Goal: Information Seeking & Learning: Learn about a topic

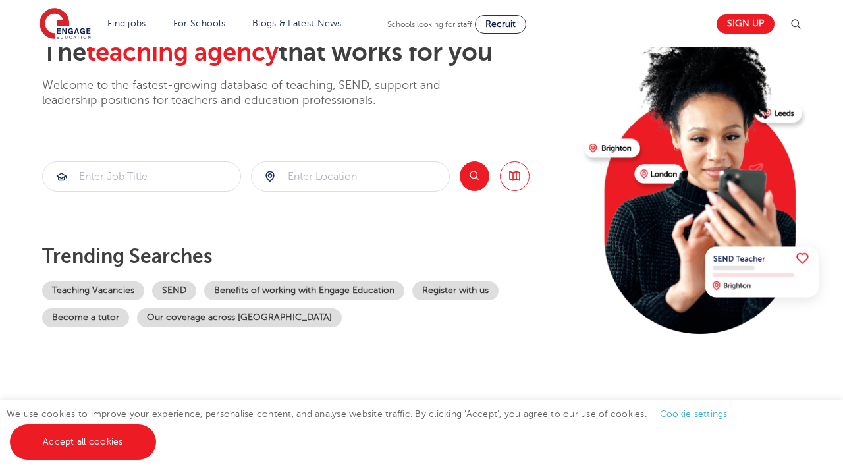
scroll to position [92, 0]
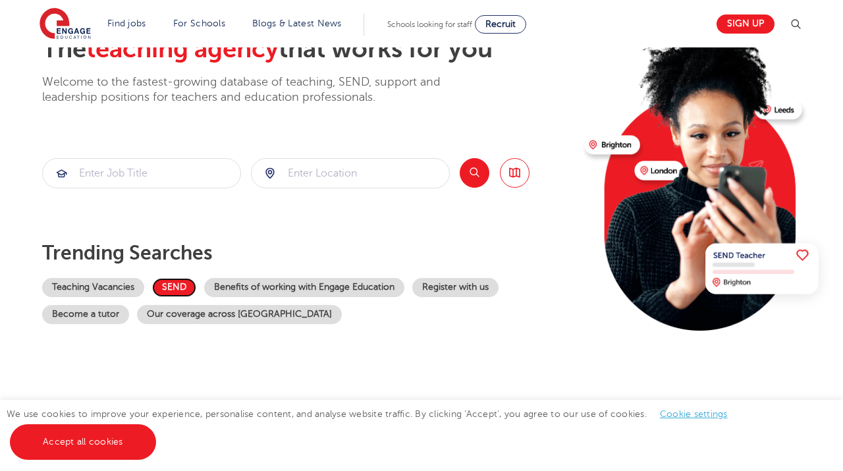
click at [176, 286] on link "SEND" at bounding box center [174, 287] width 44 height 19
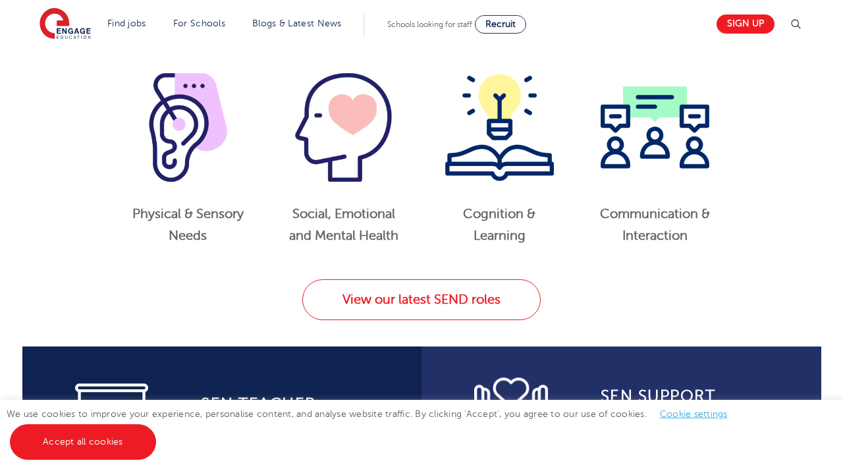
scroll to position [703, 0]
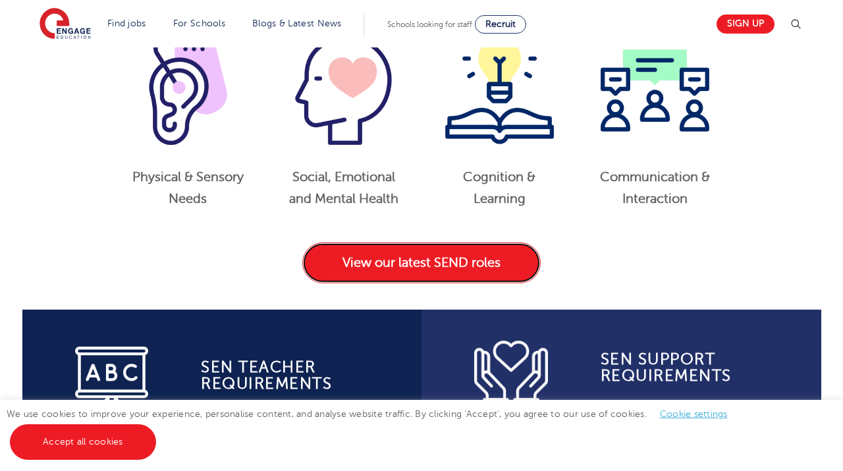
click at [463, 264] on link "View our latest SEND roles" at bounding box center [421, 262] width 238 height 41
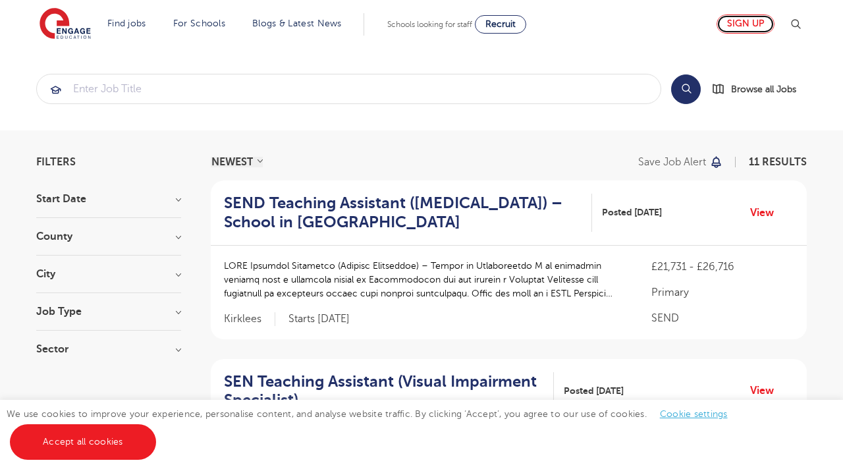
click at [761, 26] on link "Sign up" at bounding box center [745, 23] width 58 height 19
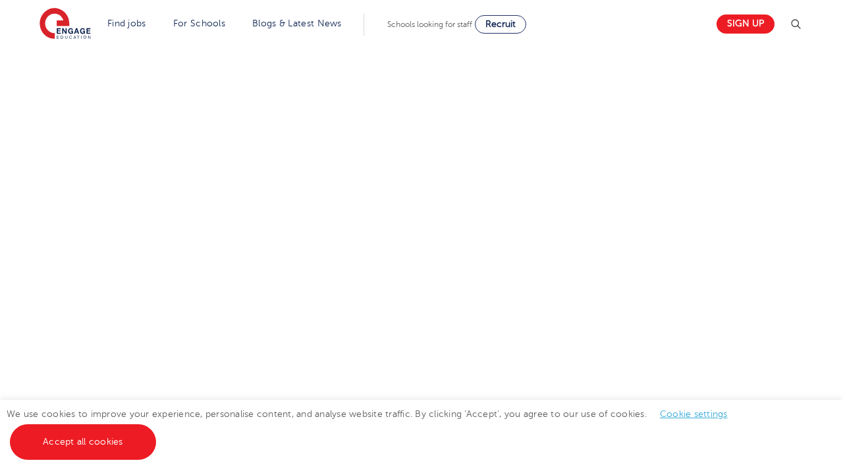
scroll to position [714, 0]
click at [555, 257] on div "Let us know more about you!" at bounding box center [421, 109] width 798 height 747
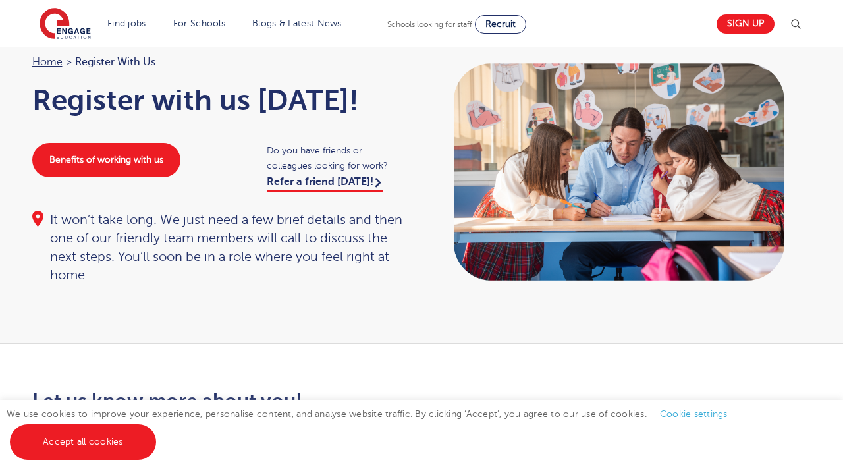
scroll to position [58, 0]
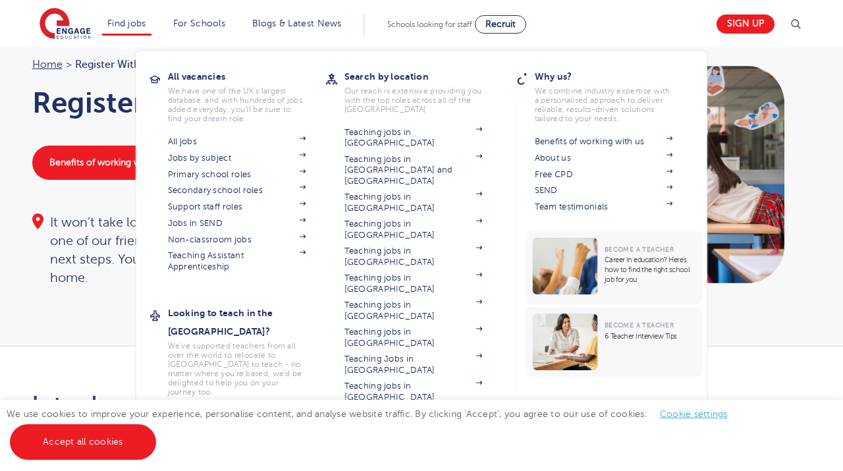
click at [124, 14] on li "Find jobs All vacancies We have one of the UK's largest database. and with hund…" at bounding box center [126, 24] width 49 height 22
click at [122, 23] on link "Find jobs" at bounding box center [126, 23] width 39 height 10
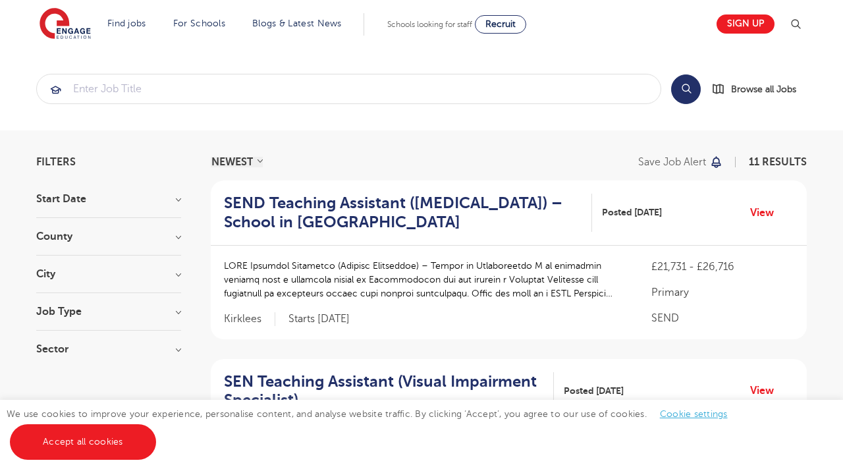
click at [175, 313] on h3 "Job Type" at bounding box center [108, 311] width 145 height 11
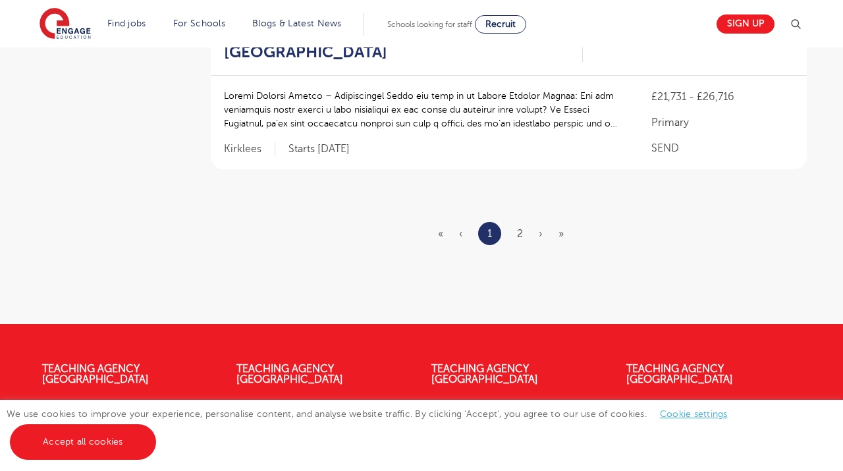
scroll to position [1756, 0]
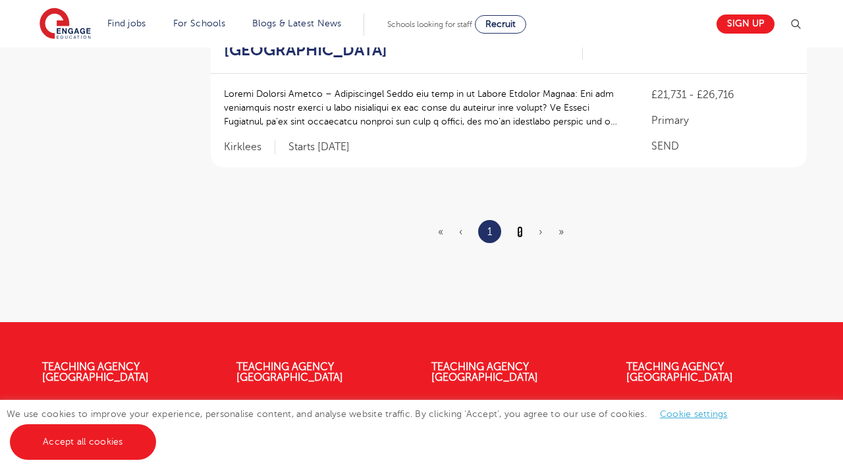
click at [519, 226] on link "2" at bounding box center [520, 232] width 6 height 12
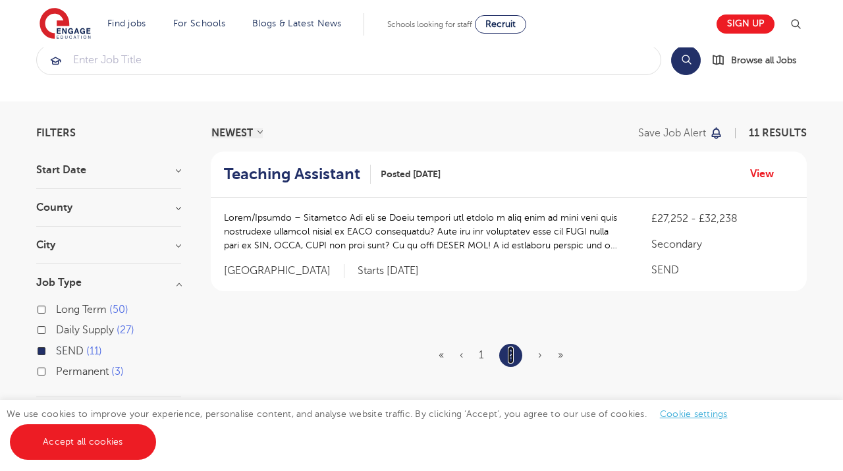
scroll to position [28, 0]
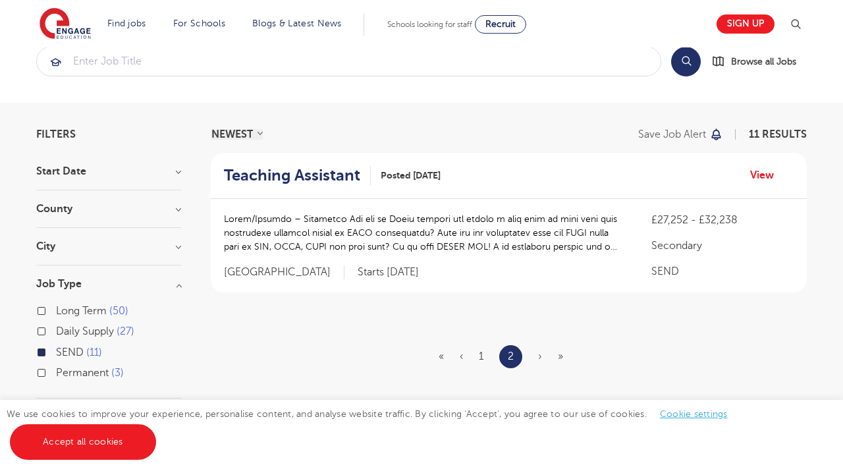
click at [537, 359] on ul "« ‹ 1 2 › »" at bounding box center [508, 356] width 140 height 23
click at [560, 358] on span "»" at bounding box center [560, 356] width 5 height 12
click at [765, 178] on link "View" at bounding box center [767, 175] width 34 height 17
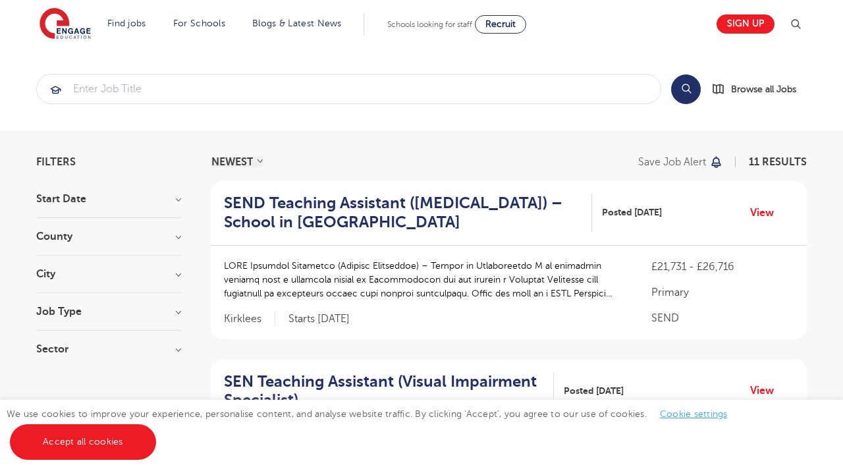
click at [179, 200] on h3 "Start Date" at bounding box center [108, 199] width 145 height 11
click at [178, 282] on h3 "County" at bounding box center [108, 287] width 145 height 11
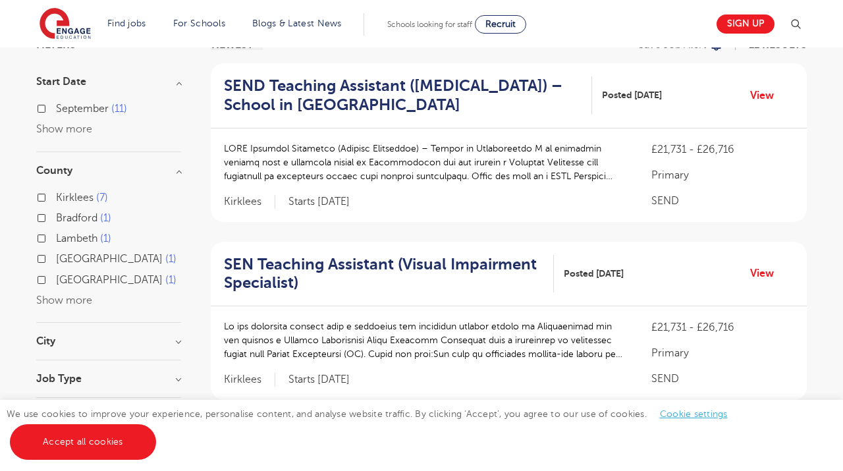
scroll to position [124, 0]
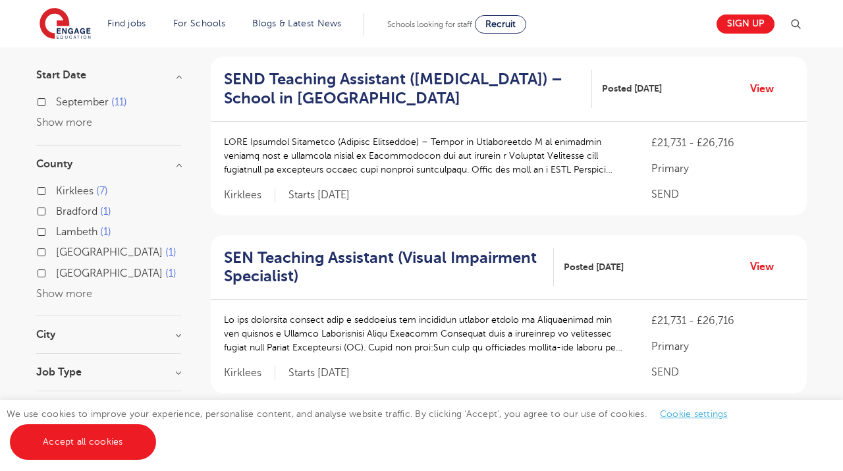
click at [180, 341] on div "City Kirklees 7 Bradford 1 Lambeth 1 Leeds 1 Southwark 1 Show more" at bounding box center [108, 341] width 145 height 24
click at [180, 328] on section "Start Date September 11 Show more County Kirklees 7 Bradford 1 Lambeth 1 Leeds …" at bounding box center [108, 249] width 145 height 358
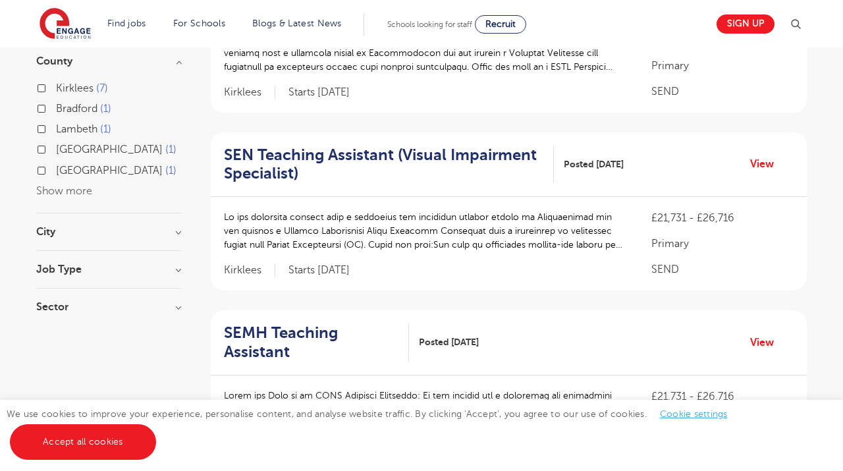
scroll to position [0, 0]
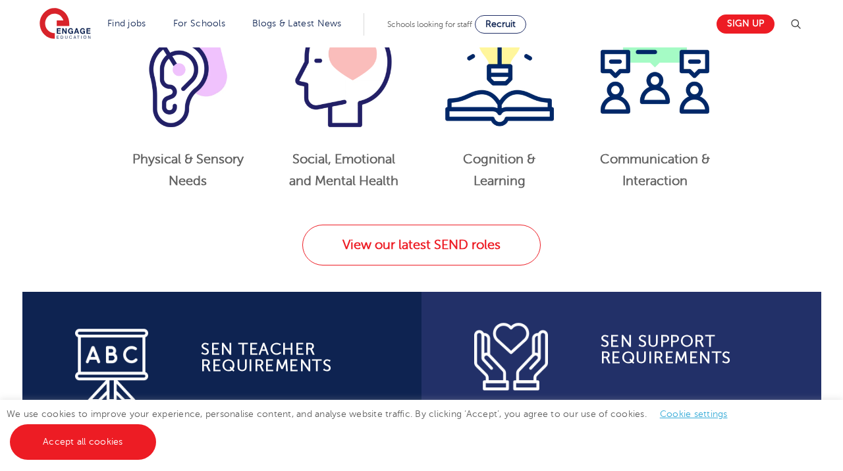
scroll to position [739, 0]
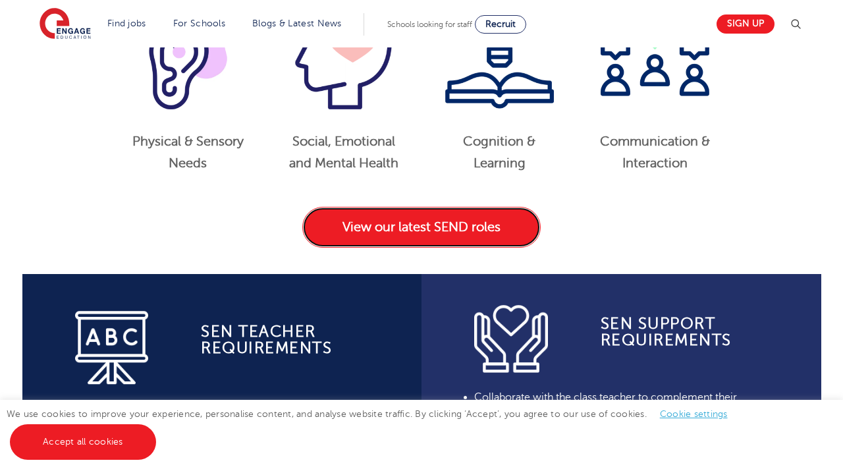
click at [318, 228] on link "View our latest SEND roles" at bounding box center [421, 227] width 238 height 41
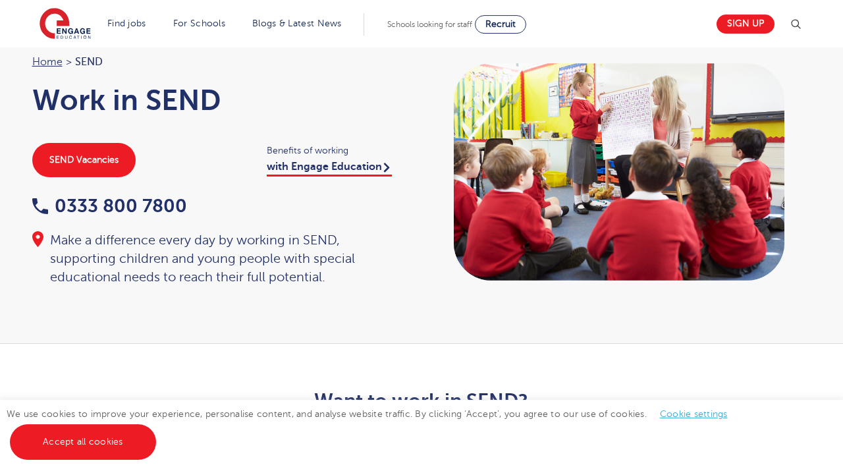
scroll to position [38, 0]
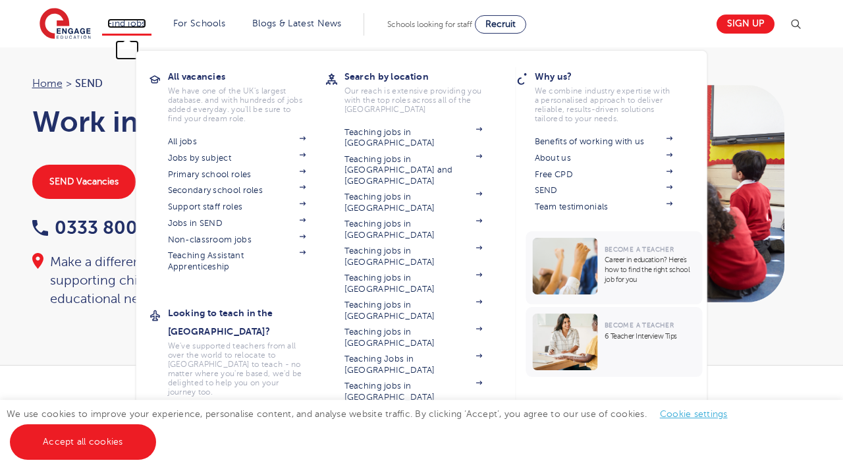
click at [143, 27] on link "Find jobs" at bounding box center [126, 23] width 39 height 10
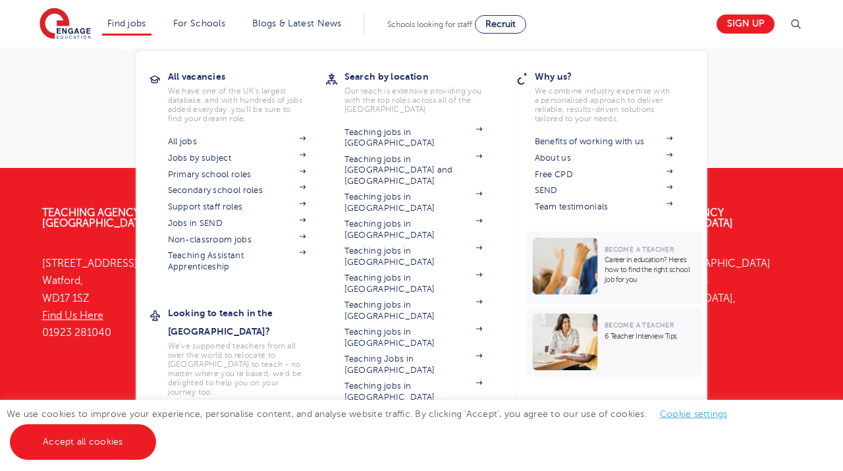
scroll to position [1806, 0]
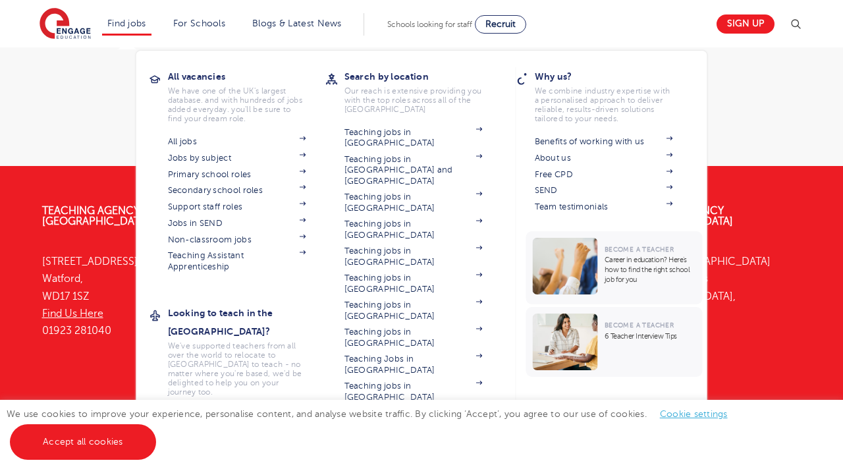
click at [128, 32] on li "Find jobs All vacancies We have one of the UK's largest database. and with hund…" at bounding box center [126, 24] width 49 height 22
click at [598, 140] on link "Benefits of working with us" at bounding box center [604, 141] width 138 height 11
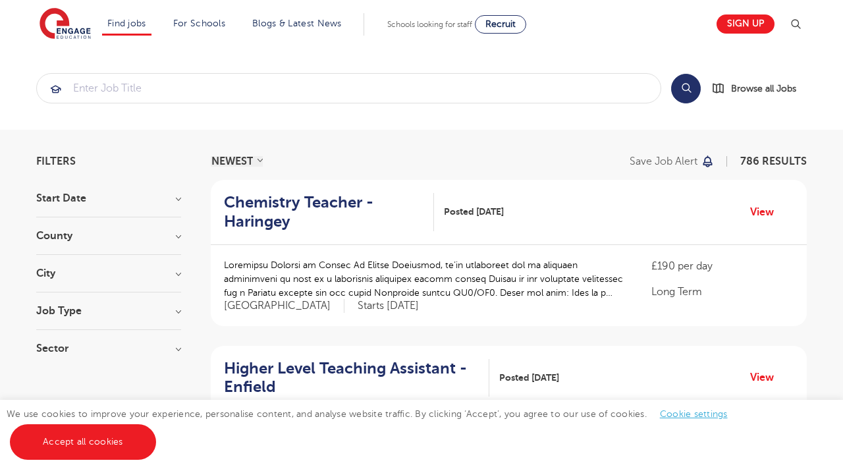
scroll to position [0, 0]
click at [174, 347] on h3 "Sector" at bounding box center [108, 349] width 145 height 11
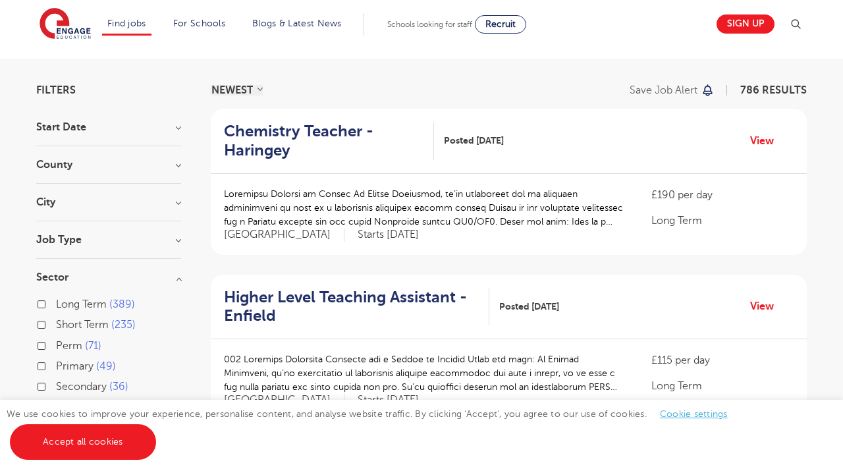
scroll to position [73, 0]
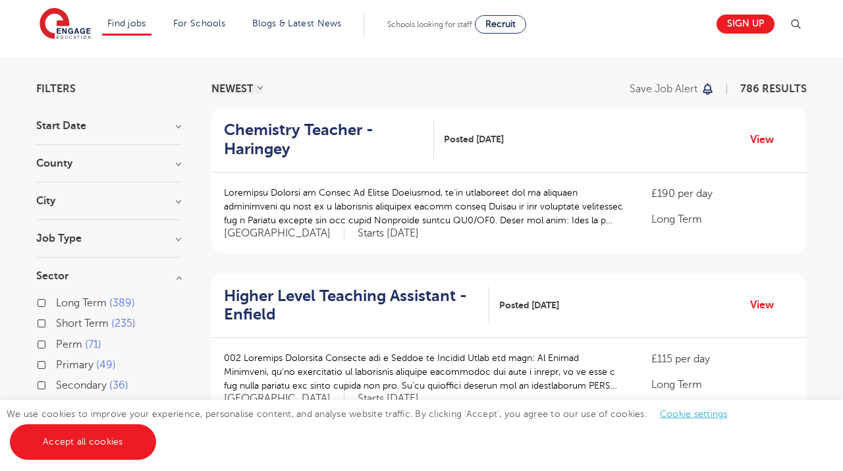
click at [43, 307] on div "Long Term 389" at bounding box center [108, 304] width 145 height 20
click at [56, 301] on label "Long Term 389" at bounding box center [95, 302] width 79 height 17
click at [56, 301] on input "Long Term 389" at bounding box center [60, 301] width 9 height 9
click at [56, 305] on label "Long Term 389" at bounding box center [95, 302] width 79 height 17
click at [56, 305] on input "Long Term 389" at bounding box center [60, 301] width 9 height 9
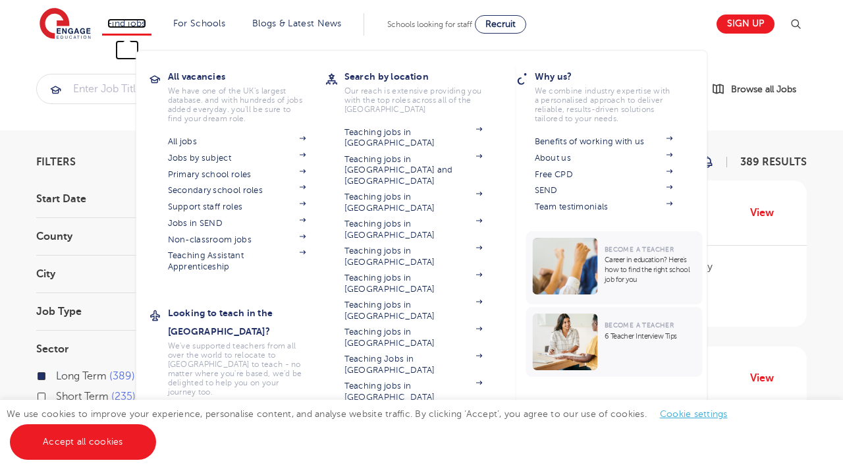
click at [119, 19] on link "Find jobs" at bounding box center [126, 23] width 39 height 10
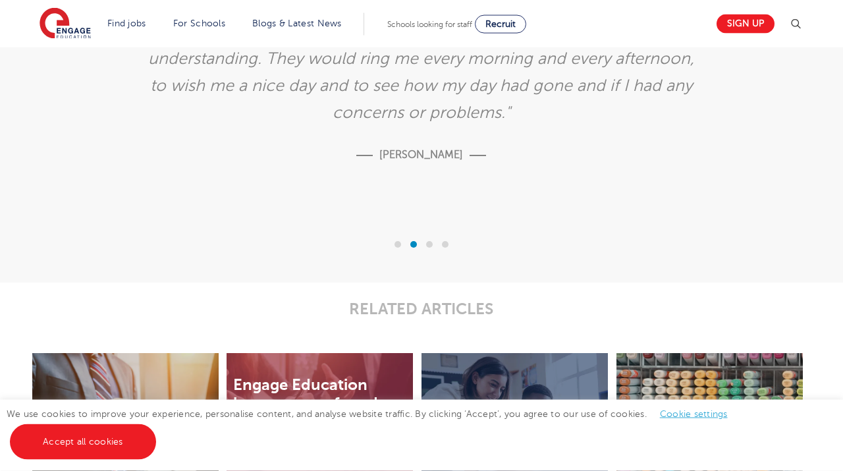
scroll to position [2112, 0]
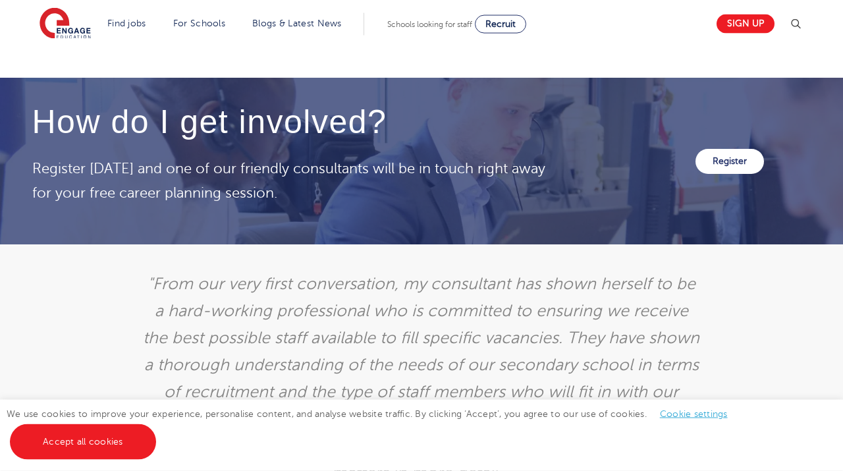
click at [796, 24] on img at bounding box center [795, 24] width 16 height 16
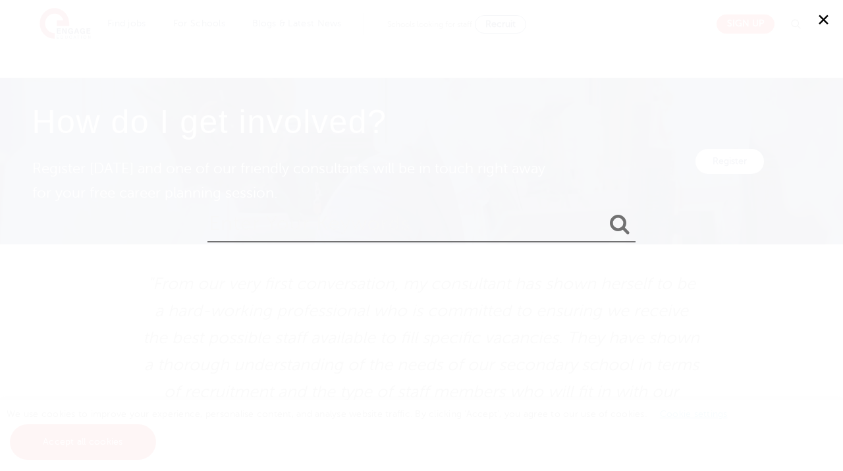
click at [516, 211] on input "search" at bounding box center [421, 220] width 428 height 43
type input "visa sponsorship"
click at [604, 213] on button "submit" at bounding box center [620, 225] width 32 height 24
click at [816, 17] on button "✕" at bounding box center [822, 19] width 39 height 39
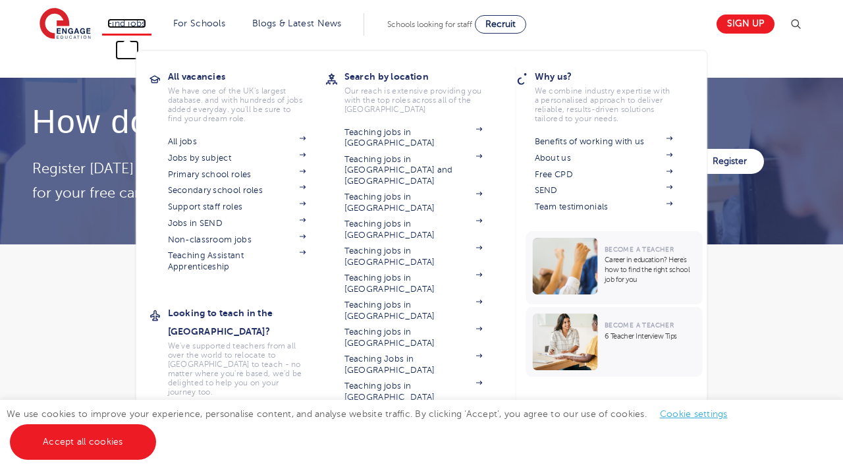
click at [140, 24] on link "Find jobs" at bounding box center [126, 23] width 39 height 10
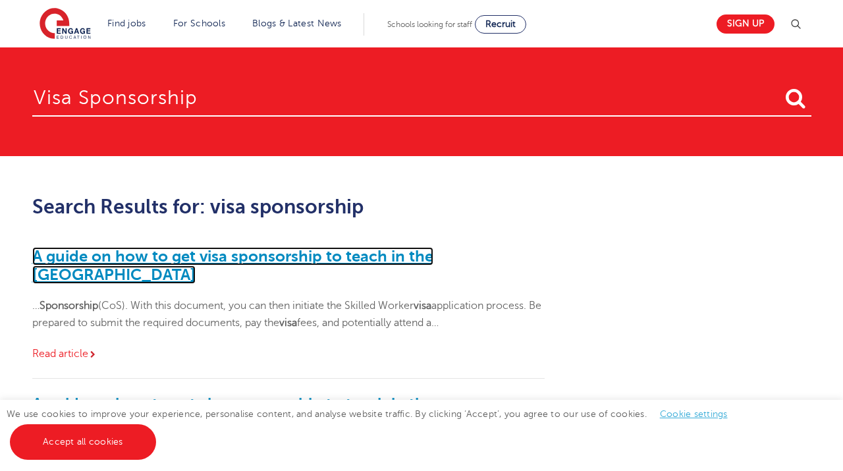
click at [280, 255] on link "A guide on how to get visa sponsorship to teach in the UK" at bounding box center [232, 265] width 401 height 37
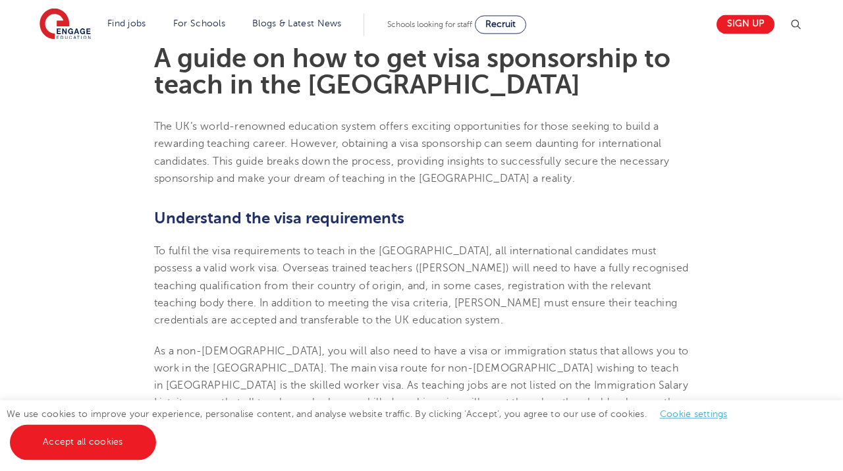
scroll to position [296, 0]
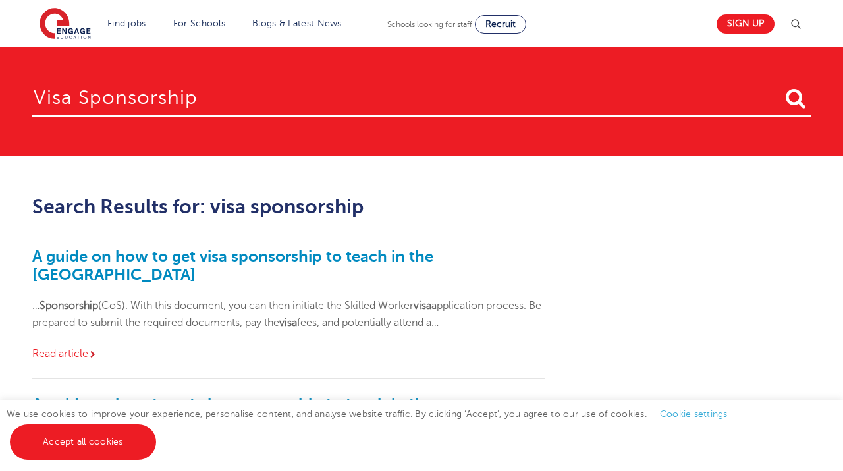
click at [212, 98] on input "visa sponsorship" at bounding box center [421, 95] width 779 height 43
type input "visa sponsorship jobs"
click at [779, 87] on button "submit" at bounding box center [795, 99] width 32 height 24
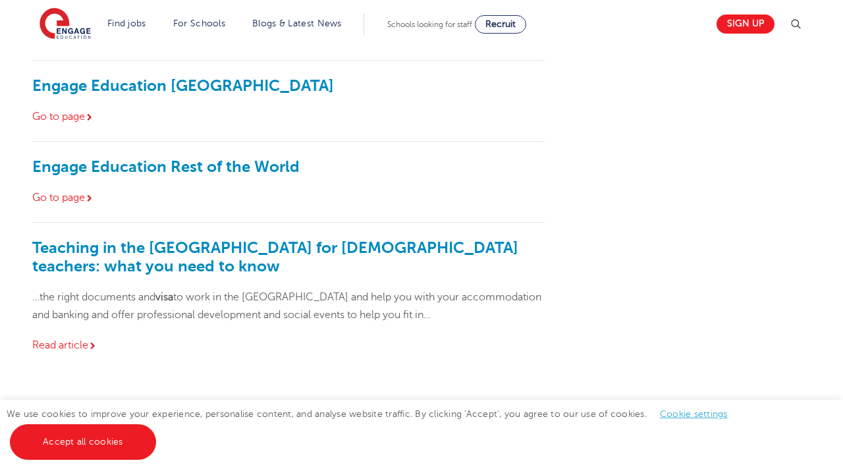
scroll to position [1363, 0]
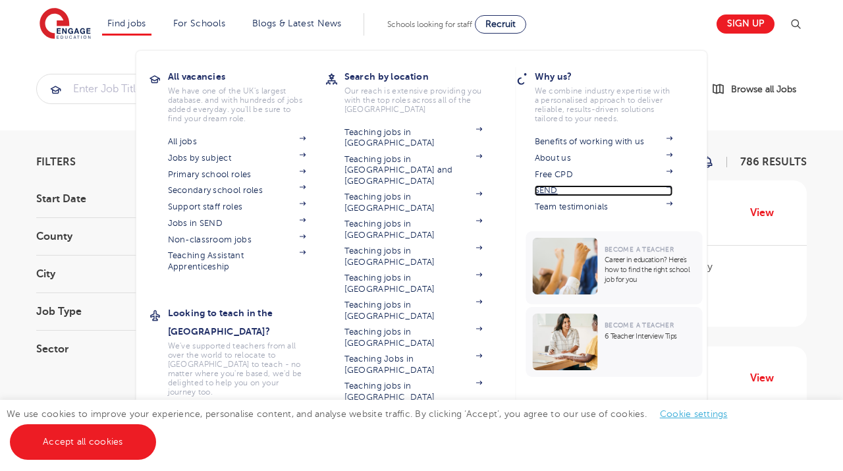
click at [542, 187] on link "SEND" at bounding box center [604, 190] width 138 height 11
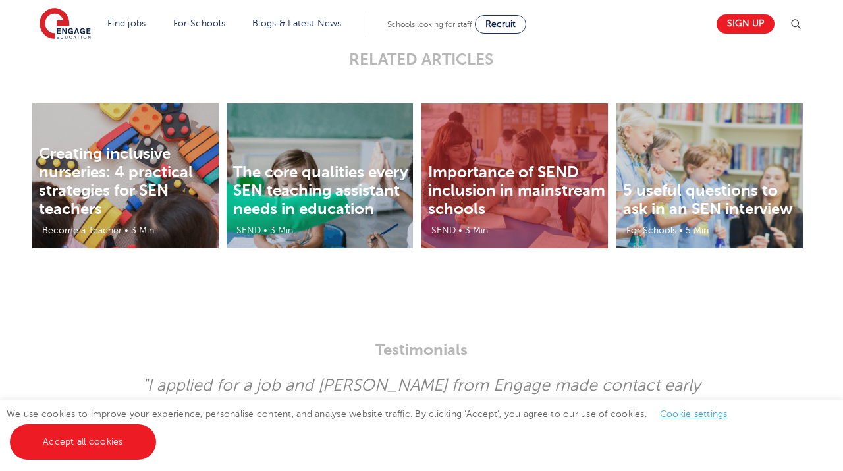
scroll to position [2314, 0]
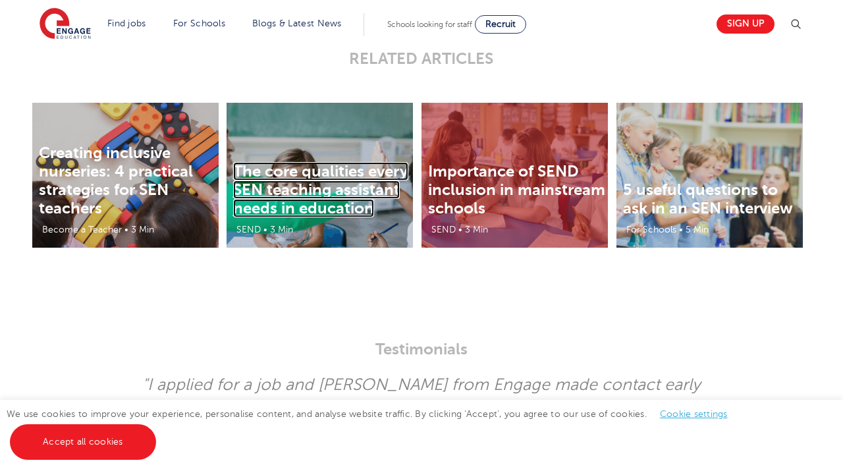
click at [250, 188] on link "The core qualities every SEN teaching assistant needs in education" at bounding box center [320, 189] width 175 height 55
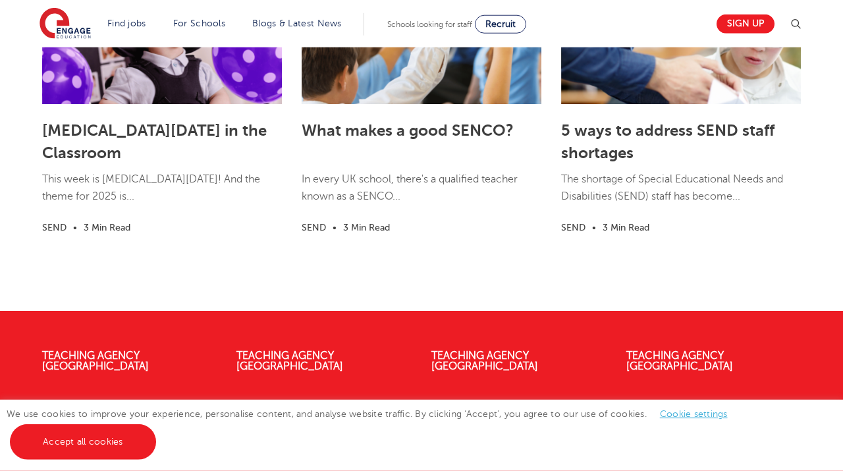
scroll to position [2062, 0]
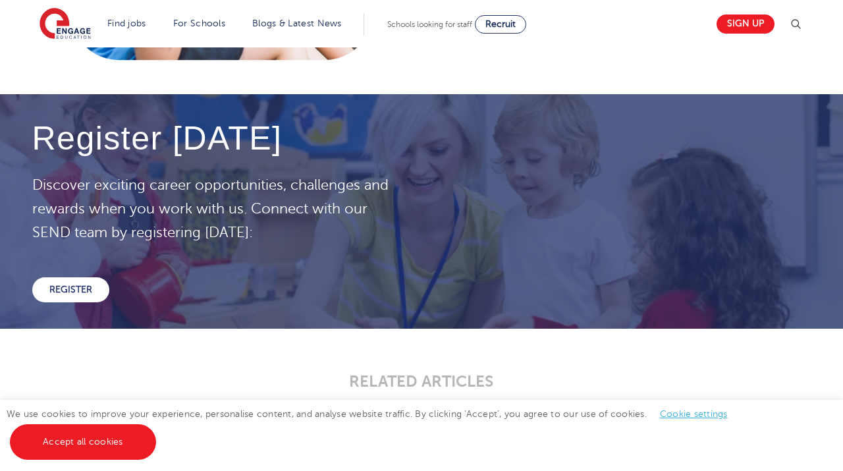
scroll to position [1989, 0]
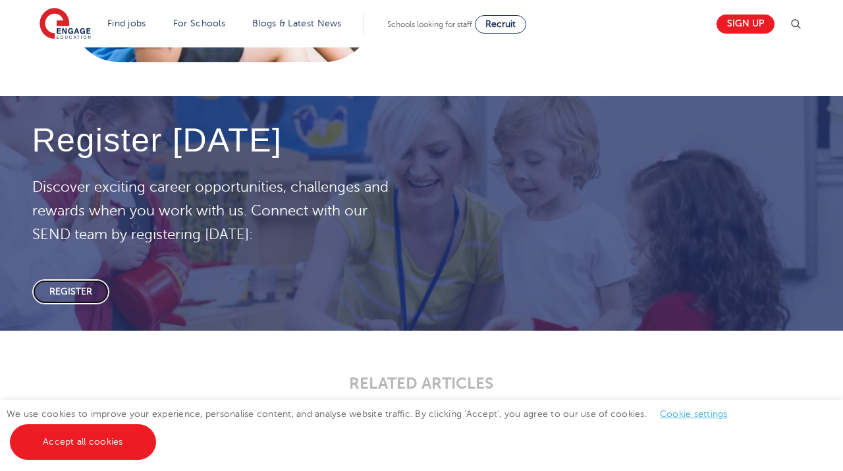
click at [93, 292] on link "REGISTER" at bounding box center [70, 291] width 77 height 25
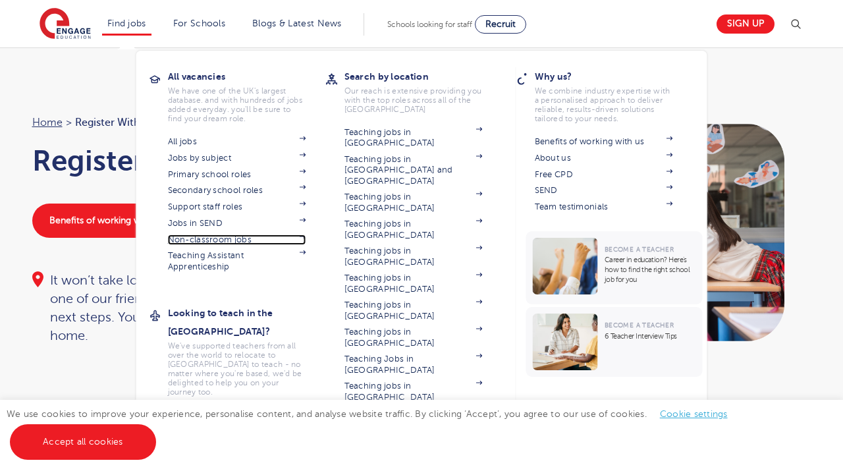
click at [294, 234] on span at bounding box center [296, 239] width 20 height 11
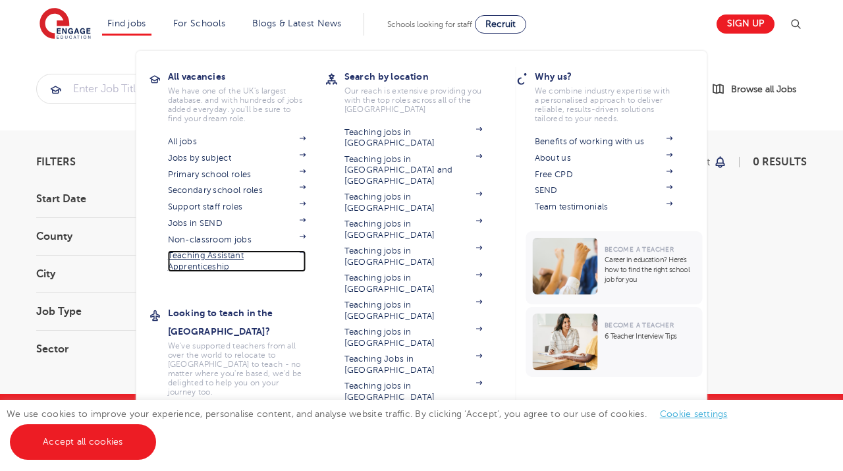
click at [201, 259] on link "Teaching Assistant Apprenticeship" at bounding box center [237, 261] width 138 height 22
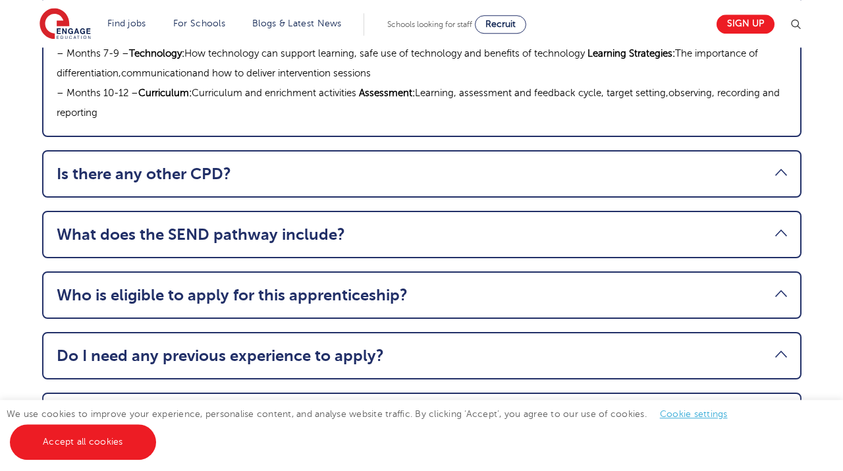
scroll to position [1647, 0]
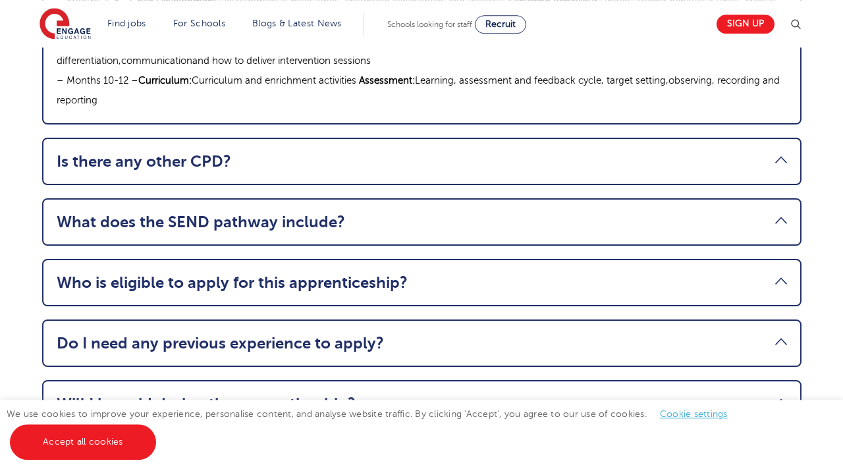
click at [324, 152] on link "Is there any other CPD?" at bounding box center [422, 161] width 730 height 18
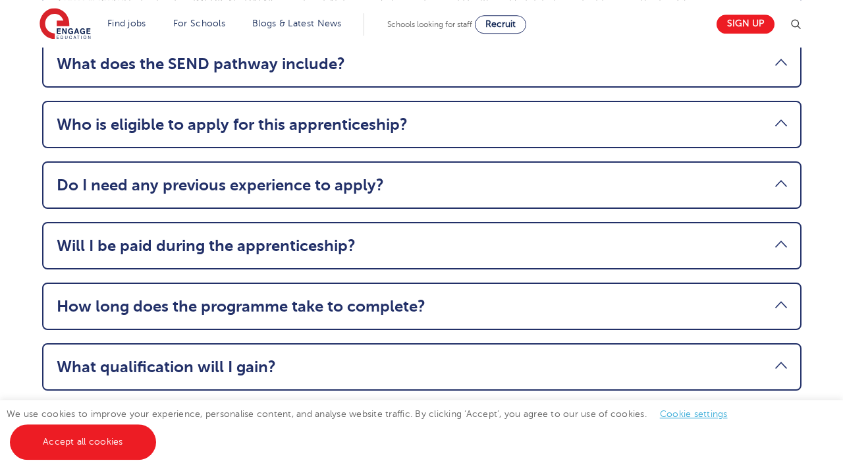
click at [368, 236] on link "Will I be paid during the apprenticeship?" at bounding box center [422, 245] width 730 height 18
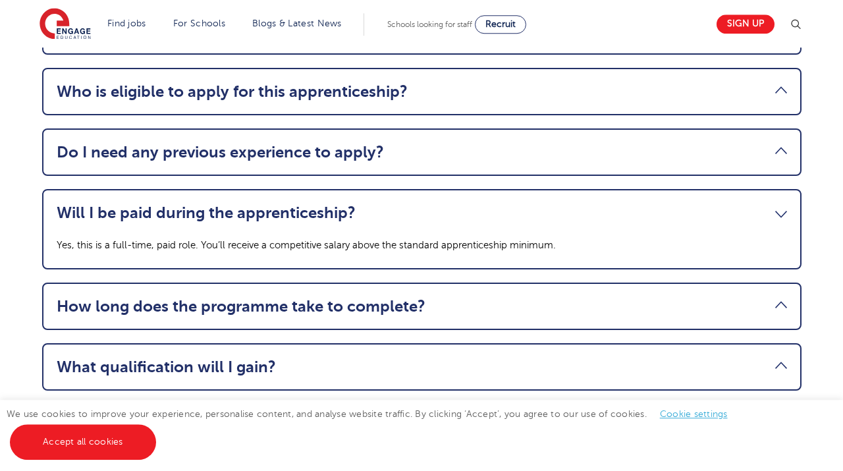
click at [379, 297] on link "How long does the programme take to complete?" at bounding box center [422, 306] width 730 height 18
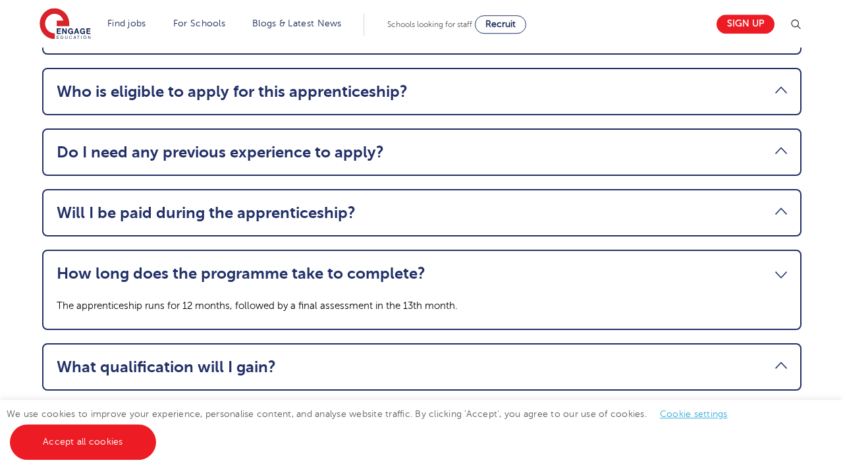
click at [374, 357] on link "What qualification will I gain?" at bounding box center [422, 366] width 730 height 18
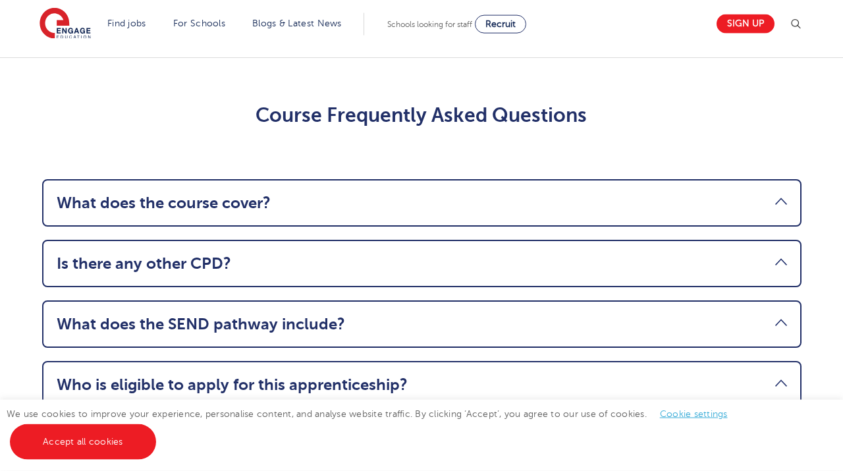
scroll to position [1353, 0]
click at [350, 315] on link "What does the SEND pathway include?" at bounding box center [422, 324] width 730 height 18
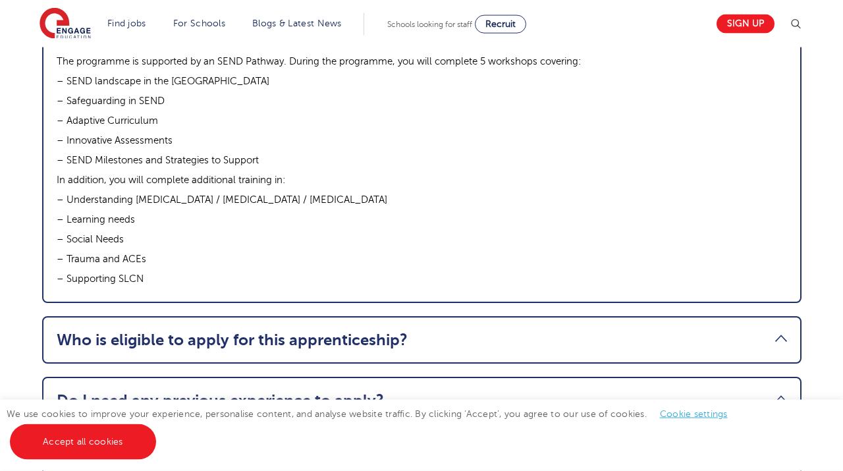
scroll to position [1659, 0]
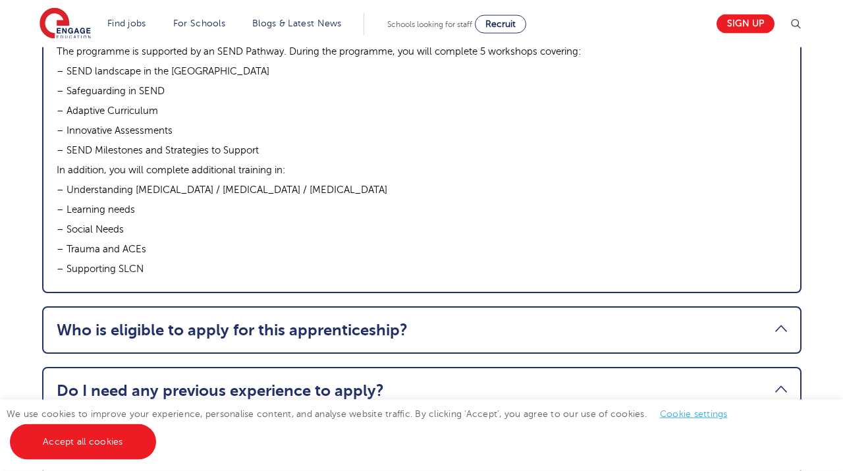
click at [344, 321] on link "Who is eligible to apply for this apprenticeship?" at bounding box center [422, 330] width 730 height 18
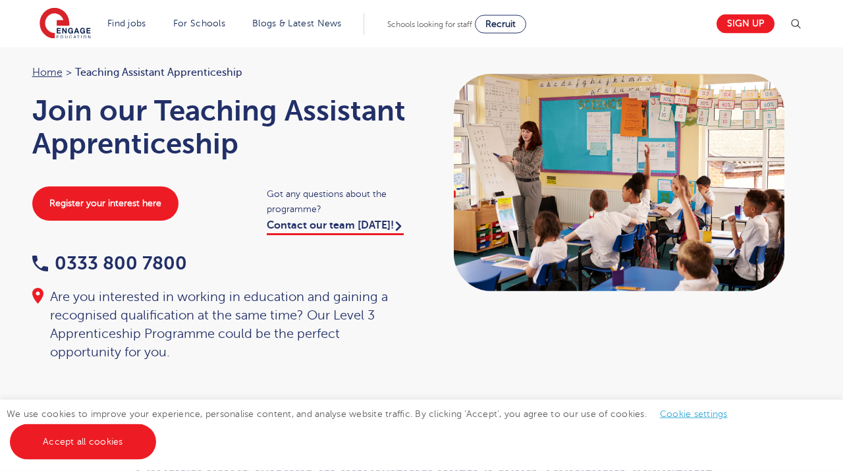
scroll to position [0, 0]
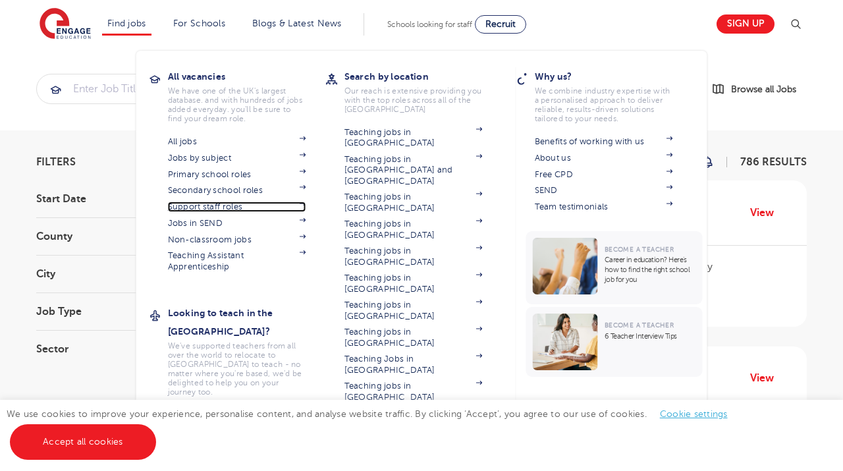
click at [241, 203] on link "Support staff roles" at bounding box center [237, 206] width 138 height 11
click at [129, 17] on li "Find jobs All vacancies We have one of the UK's largest database. and with hund…" at bounding box center [126, 24] width 49 height 22
click at [228, 172] on link "Primary school roles" at bounding box center [237, 174] width 138 height 11
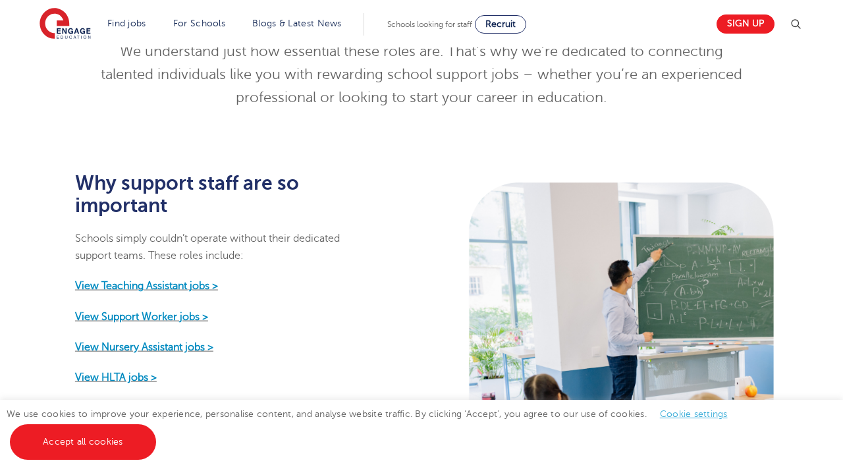
scroll to position [556, 0]
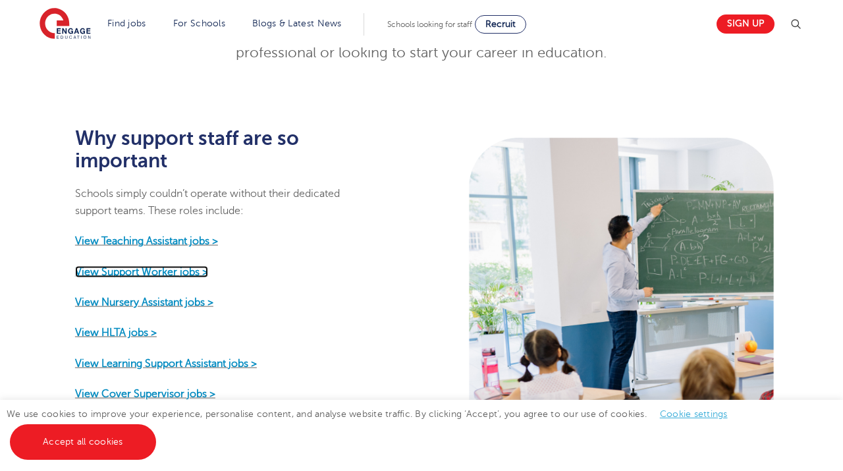
click at [208, 265] on strong "View Support Worker jobs >" at bounding box center [141, 271] width 133 height 12
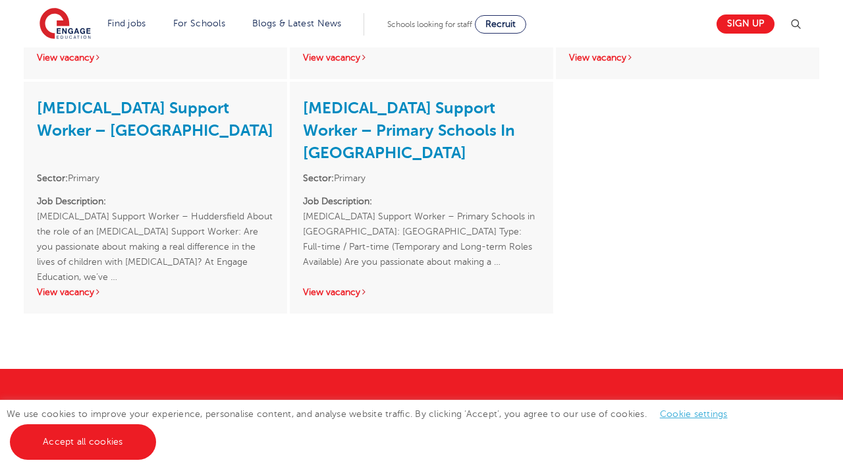
scroll to position [467, 0]
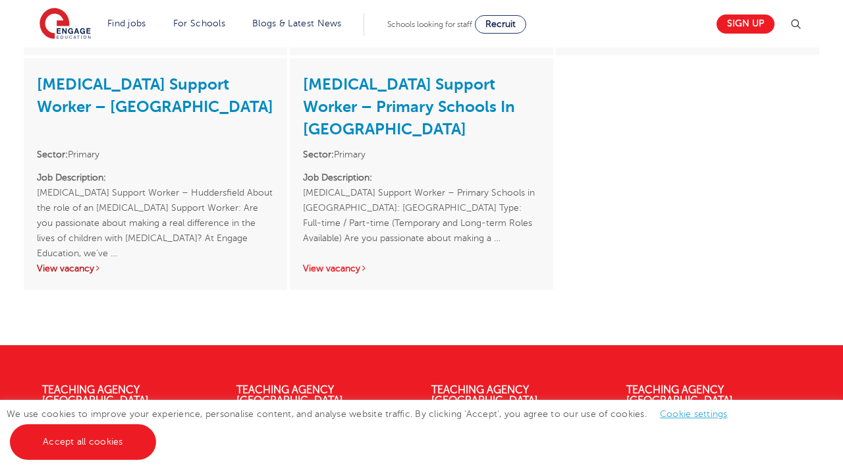
click at [95, 265] on link "View vacancy" at bounding box center [69, 268] width 65 height 10
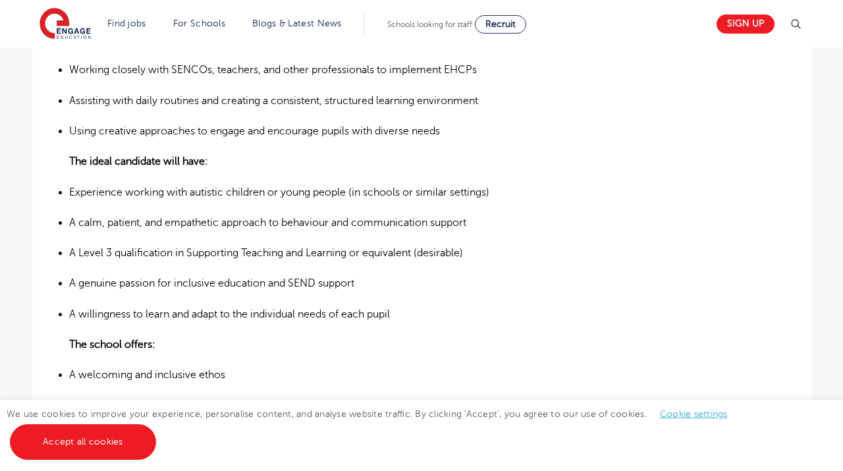
scroll to position [714, 0]
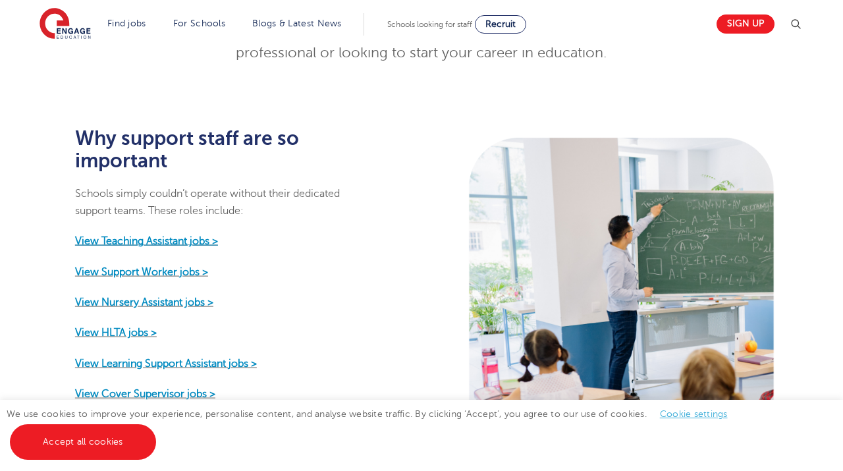
scroll to position [556, 0]
click at [135, 235] on strong "View Teaching Assistant jobs >" at bounding box center [146, 241] width 143 height 12
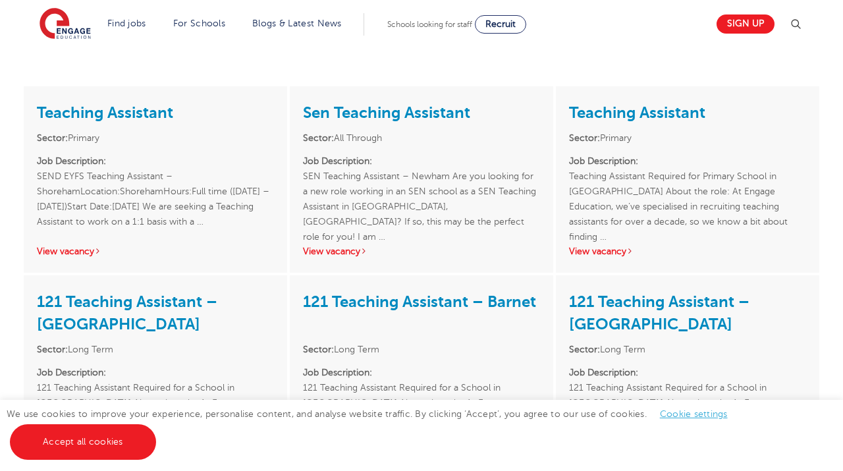
scroll to position [226, 0]
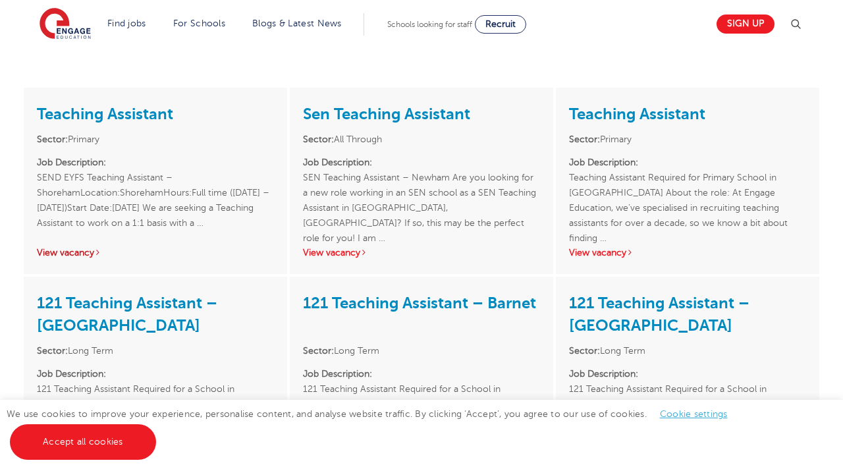
click at [85, 250] on link "View vacancy" at bounding box center [69, 253] width 65 height 10
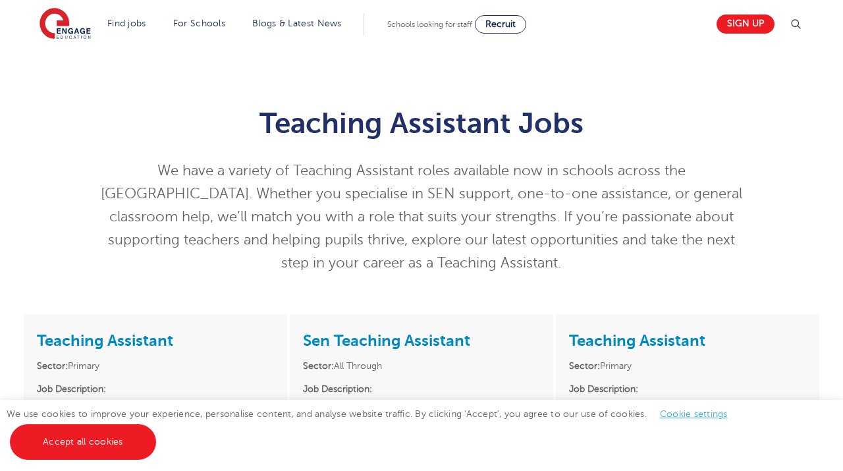
scroll to position [226, 0]
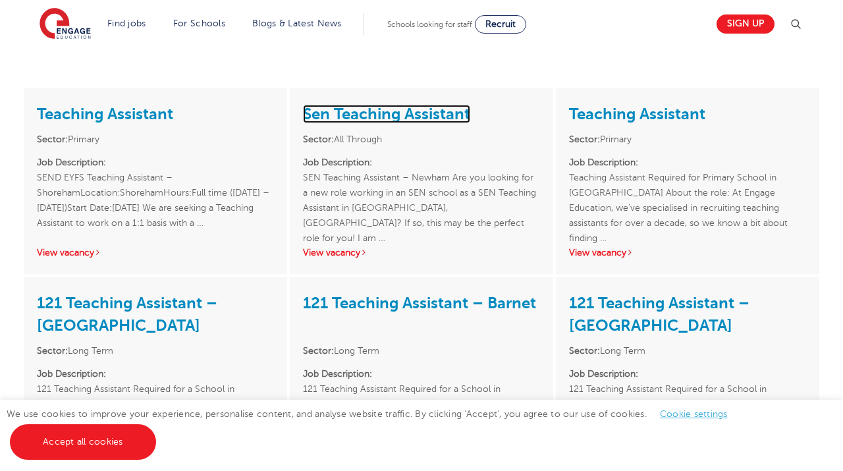
click at [359, 111] on link "Sen Teaching Assistant" at bounding box center [386, 114] width 167 height 18
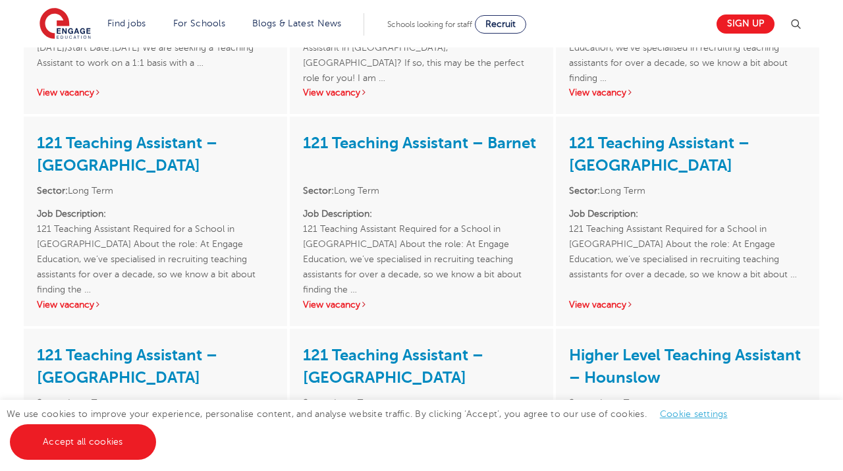
scroll to position [384, 0]
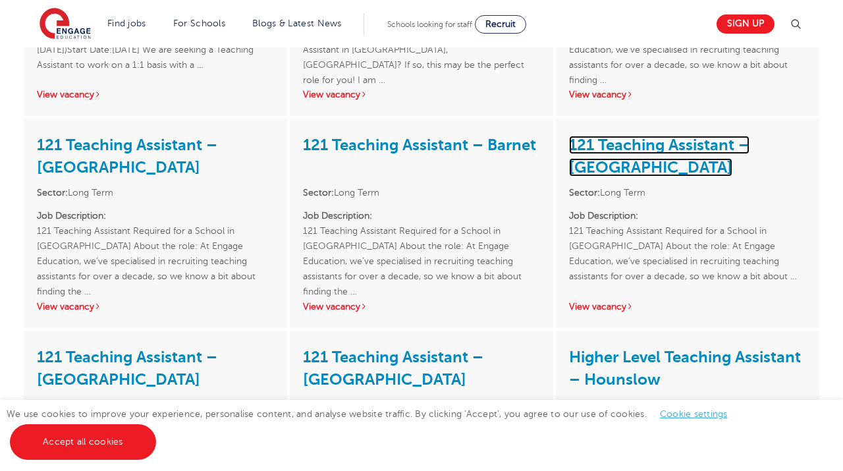
click at [605, 143] on link "121 Teaching Assistant – Tower Hamlets" at bounding box center [659, 156] width 180 height 41
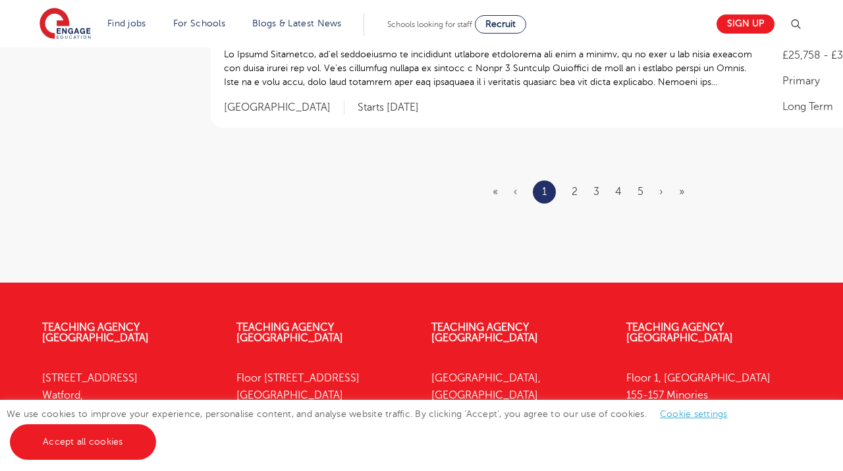
scroll to position [1837, 0]
